Goal: Information Seeking & Learning: Learn about a topic

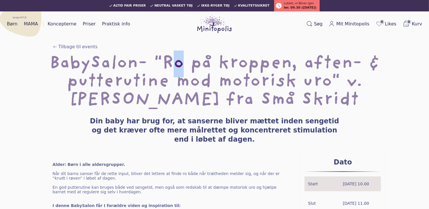
drag, startPoint x: 131, startPoint y: 58, endPoint x: 144, endPoint y: 58, distance: 13.2
click at [144, 58] on h1 "BabySalon- "Ro på kroppen, aften- & putterutine mod motorisk uro" v. Mathilde f…" at bounding box center [214, 82] width 410 height 55
click at [124, 55] on h1 "BabySalon- "Ro på kroppen, aften- & putterutine mod motorisk uro" v. Mathilde f…" at bounding box center [214, 82] width 410 height 55
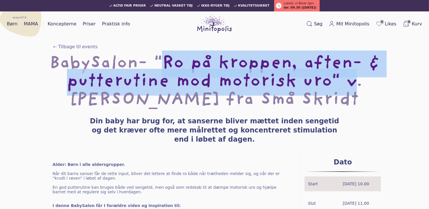
drag, startPoint x: 124, startPoint y: 56, endPoint x: 240, endPoint y: 79, distance: 118.6
click at [240, 79] on h1 "BabySalon- "Ro på kroppen, aften- & putterutine mod motorisk uro" v. Mathilde f…" at bounding box center [214, 82] width 410 height 55
copy h1 ""Ro på kroppen, aften- & putterutine mod motorisk uro""
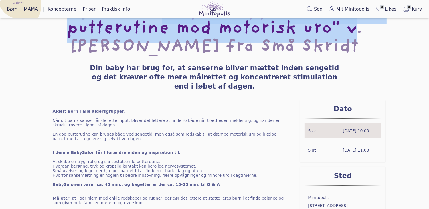
scroll to position [57, 0]
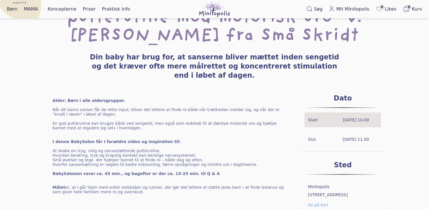
click at [254, 73] on div "BabySalon- "Ro på kroppen, aften- & putterutine mod motorisk uro" v. Mathilde f…" at bounding box center [214, 40] width 410 height 98
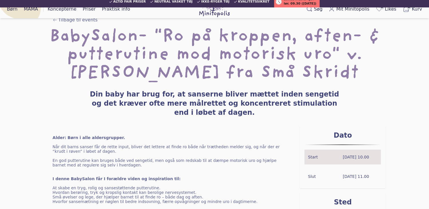
scroll to position [29, 0]
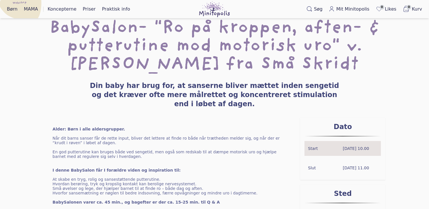
drag, startPoint x: 337, startPoint y: 94, endPoint x: 88, endPoint y: 83, distance: 249.0
click at [88, 83] on h3 "Din baby har brug for, at sanserne bliver mættet inden sengetid og det kræver o…" at bounding box center [214, 94] width 256 height 27
copy h3 "Din baby har brug for, at sanserne bliver mættet inden sengetid og det kræver o…"
click at [307, 54] on h1 "BabySalon- "Ro på kroppen, aften- & putterutine mod motorisk uro" v. Mathilde f…" at bounding box center [214, 46] width 410 height 55
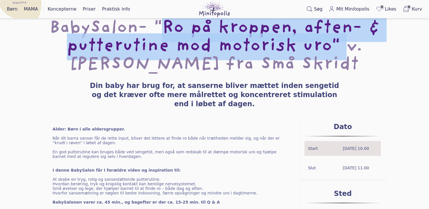
drag, startPoint x: 124, startPoint y: 21, endPoint x: 237, endPoint y: 46, distance: 115.2
click at [237, 46] on h1 "BabySalon- "Ro på kroppen, aften- & putterutine mod motorisk uro" v. Mathilde f…" at bounding box center [214, 46] width 410 height 55
copy h1 ""Ro på kroppen, aften- & putterutine mod motorisk uro""
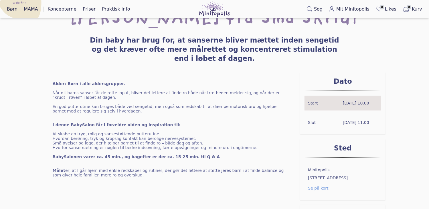
scroll to position [86, 0]
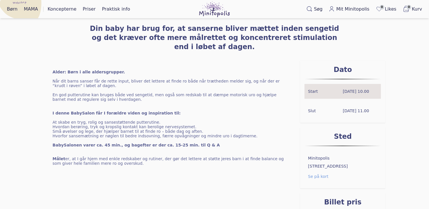
click at [235, 129] on div "Alder: Børn i alle aldersgrupper. Når dit barns sanser får de rette input, bliv…" at bounding box center [171, 159] width 256 height 197
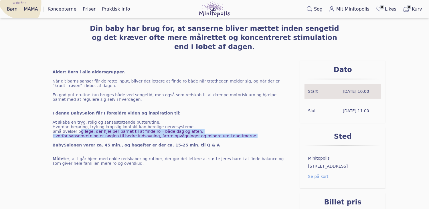
drag, startPoint x: 235, startPoint y: 126, endPoint x: 78, endPoint y: 120, distance: 157.1
click at [78, 120] on ul "At skabe en tryg, rolig og sansestøttende putterutine. Hvordan berøring, tryk o…" at bounding box center [172, 129] width 238 height 18
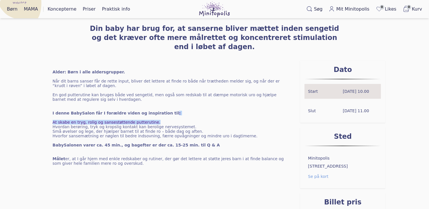
drag, startPoint x: 78, startPoint y: 120, endPoint x: 158, endPoint y: 109, distance: 80.5
click at [158, 109] on div "Alder: Børn i alle aldersgrupper. Når dit barns sanser får de rette input, bliv…" at bounding box center [171, 159] width 256 height 197
drag, startPoint x: 158, startPoint y: 109, endPoint x: 237, endPoint y: 125, distance: 80.6
click at [237, 134] on p "Hvorfor sansemætning er nøglen til bedre indsovning, færre opvågninger og mindr…" at bounding box center [172, 136] width 238 height 5
click at [155, 120] on p "At skabe en tryg, rolig og sansestøttende putterutine." at bounding box center [172, 122] width 238 height 5
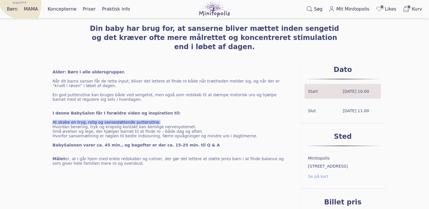
drag, startPoint x: 154, startPoint y: 112, endPoint x: 52, endPoint y: 112, distance: 102.7
click at [52, 112] on div "Alder: Børn i alle aldersgrupper. Når dit barns sanser får de rette input, bliv…" at bounding box center [171, 159] width 256 height 197
copy p "At skabe en tryg, rolig og sansestøttende putterutine."
click at [216, 134] on p "Hvorfor sansemætning er nøglen til bedre indsovning, færre opvågninger og mindr…" at bounding box center [172, 136] width 238 height 5
drag, startPoint x: 182, startPoint y: 116, endPoint x: 43, endPoint y: 117, distance: 138.4
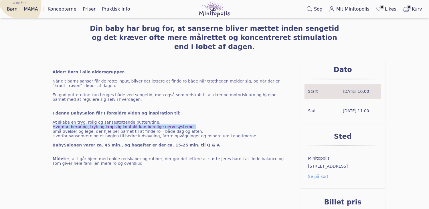
click at [43, 117] on div "Alder: Børn i alle aldersgrupper. Når dit barns sanser får de rette input, bliv…" at bounding box center [171, 159] width 256 height 197
copy p "Hvordan berøring, tryk og kropslig kontakt kan berolige nervesystemet."
click at [254, 120] on p "At skabe en tryg, rolig og sansestøttende putterutine." at bounding box center [172, 122] width 238 height 5
drag, startPoint x: 192, startPoint y: 118, endPoint x: 127, endPoint y: 118, distance: 65.5
click at [127, 125] on p "Hvordan berøring, tryk og kropslig kontakt kan berolige nervesystemet." at bounding box center [172, 127] width 238 height 5
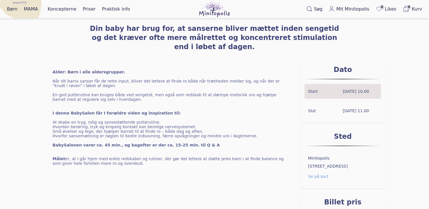
click at [264, 120] on p "At skabe en tryg, rolig og sansestøttende putterutine." at bounding box center [172, 122] width 238 height 5
drag, startPoint x: 186, startPoint y: 123, endPoint x: 50, endPoint y: 121, distance: 135.3
click at [50, 121] on div "Alder: Børn i alle aldersgrupper. Når dit barns sanser får de rette input, bliv…" at bounding box center [171, 159] width 256 height 197
copy p "Små øvelser og lege, der hjælper barnet til at finde ro – både dag og aften."
click at [225, 141] on div "Alder: Børn i alle aldersgrupper. Når dit barns sanser får de rette input, bliv…" at bounding box center [171, 159] width 256 height 197
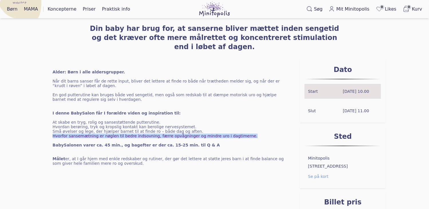
drag, startPoint x: 236, startPoint y: 126, endPoint x: 43, endPoint y: 128, distance: 193.6
click at [43, 128] on div "Alder: Børn i alle aldersgrupper. Når dit barns sanser får de rette input, bliv…" at bounding box center [214, 159] width 410 height 197
copy p "Hvorfor sansemætning er nøglen til bedre indsovning, færre opvågninger og mindr…"
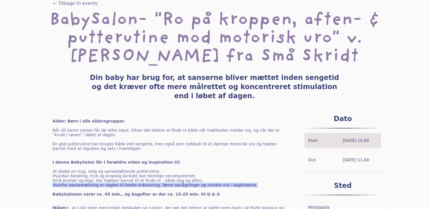
scroll to position [0, 0]
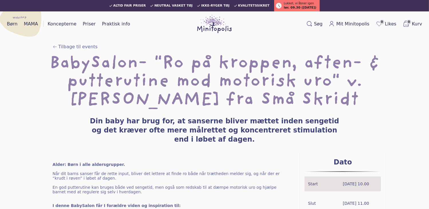
click at [146, 50] on div "Tilbage til events" at bounding box center [214, 48] width 342 height 11
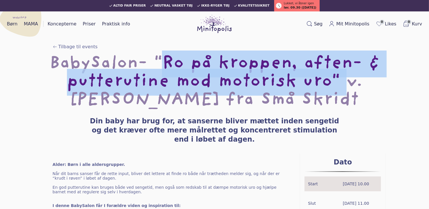
drag, startPoint x: 124, startPoint y: 58, endPoint x: 232, endPoint y: 80, distance: 110.9
click at [232, 80] on h1 "BabySalon- "Ro på kroppen, aften- & putterutine mod motorisk uro" v. Mathilde f…" at bounding box center [214, 82] width 410 height 55
copy h1 ""Ro på kroppen, aften- & putterutine mod motorisk uro""
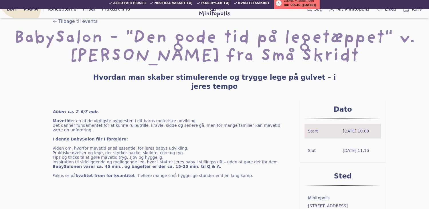
scroll to position [29, 0]
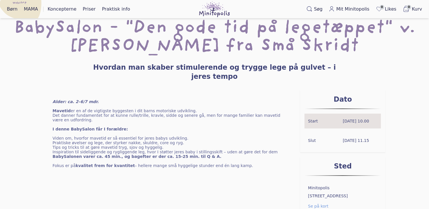
click at [232, 164] on p "Fokus er på kvalitet frem for kvantitet – hellere mange små hyggelige stunder e…" at bounding box center [172, 166] width 238 height 5
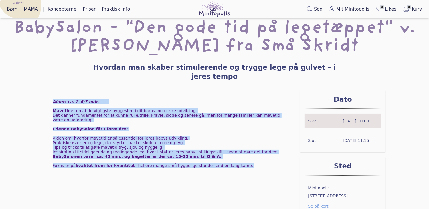
drag, startPoint x: 232, startPoint y: 153, endPoint x: 53, endPoint y: 88, distance: 190.0
click at [53, 90] on div "Alder: ca. 2–6/7 mdr. Mavetid er en af de vigtigste byggesten i dit barns motor…" at bounding box center [171, 188] width 256 height 197
copy div "Alder: ca. 2–6/7 mdr. Mavetid er en af de vigtigste byggesten i dit barns motor…"
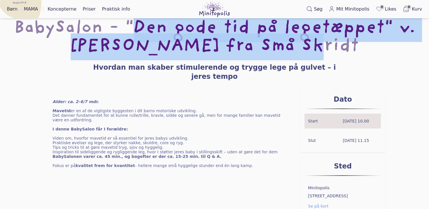
drag, startPoint x: 128, startPoint y: 22, endPoint x: 350, endPoint y: 53, distance: 223.4
click at [350, 53] on h1 "BabySalon - "Den gode tid på legetæppet" v. [PERSON_NAME] fra Små Skridt" at bounding box center [214, 37] width 410 height 37
copy h1 ""Den gode tid på legetæppet" v. Mathilde fra Små Skridt"
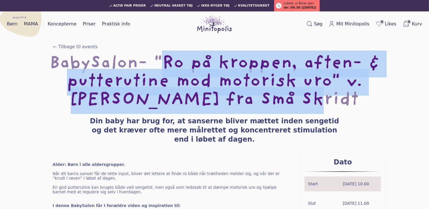
drag, startPoint x: 123, startPoint y: 59, endPoint x: 260, endPoint y: 96, distance: 141.4
click at [260, 96] on h1 "BabySalon- "Ro på kroppen, aften- & putterutine mod motorisk uro" v. Mathilde f…" at bounding box center [214, 82] width 410 height 55
copy h1 ""Ro på kroppen, aften- & putterutine mod motorisk uro" v. Mathilde fra Små Skri…"
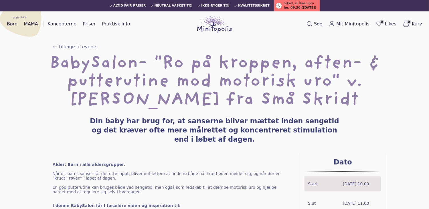
click at [185, 142] on div "BabySalon- "Ro på kroppen, aften- & putterutine mod motorisk uro" v. Mathilde f…" at bounding box center [214, 104] width 410 height 98
click at [89, 122] on h3 "Din baby har brug for, at sanserne bliver mættet inden sengetid og det kræver o…" at bounding box center [214, 130] width 256 height 27
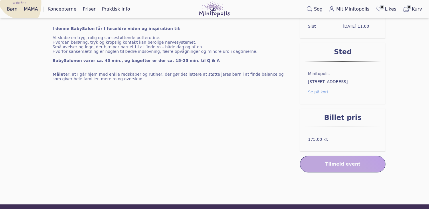
scroll to position [178, 0]
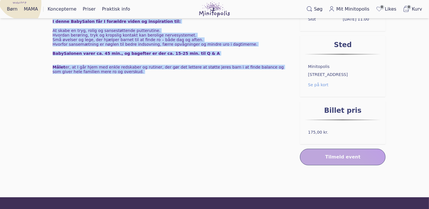
drag, startPoint x: 89, startPoint y: 122, endPoint x: 219, endPoint y: 91, distance: 133.7
click at [219, 91] on div "Tilbage til events BabySalon- "Ro på kroppen, aften- & putterutine mod motorisk…" at bounding box center [214, 24] width 429 height 348
copy div "Din baby har brug for, at sanserne bliver mættet inden sengetid og det kræver o…"
